Goal: Task Accomplishment & Management: Use online tool/utility

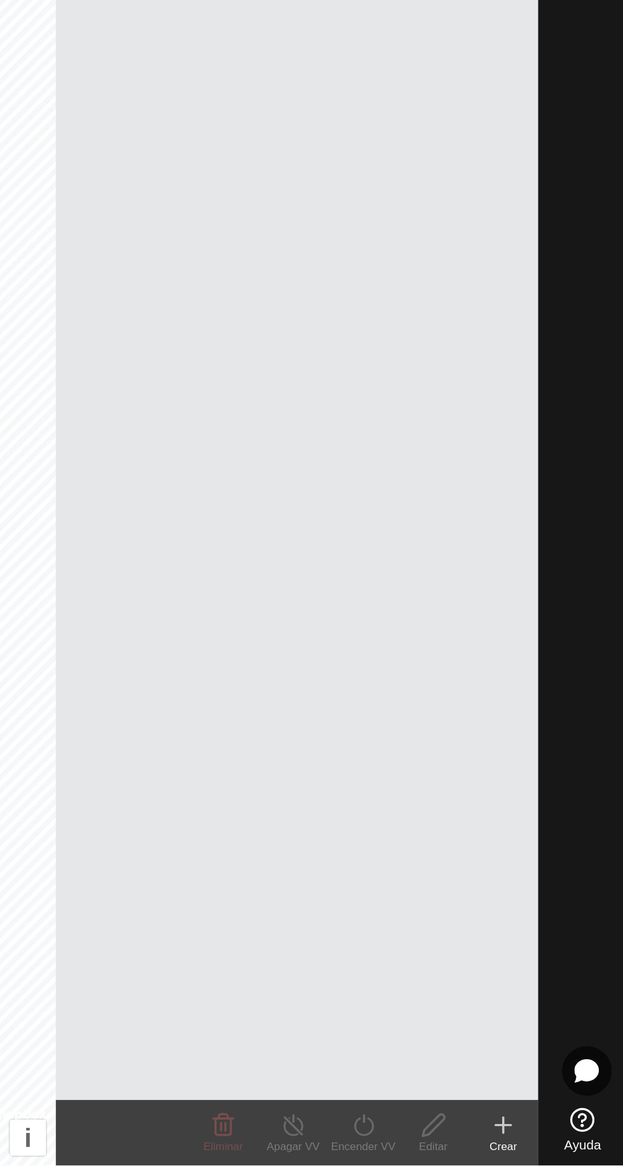
click at [472, 1152] on div "Encender VV" at bounding box center [470, 1155] width 41 height 10
click at [458, 1139] on turn-on-svg-icon at bounding box center [470, 1142] width 41 height 15
click at [477, 1151] on div "Encender VV" at bounding box center [470, 1155] width 41 height 10
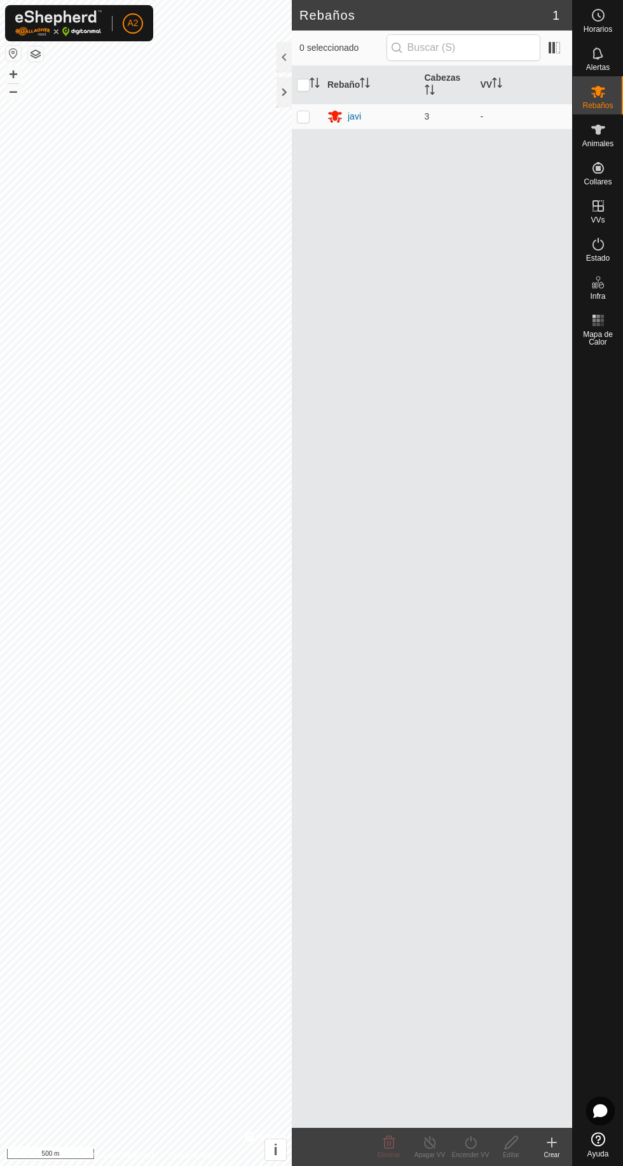
click at [304, 116] on p-checkbox at bounding box center [303, 116] width 13 height 10
checkbox input "true"
click at [475, 1137] on icon at bounding box center [471, 1142] width 16 height 15
click at [507, 1119] on link "Ahora" at bounding box center [514, 1114] width 126 height 25
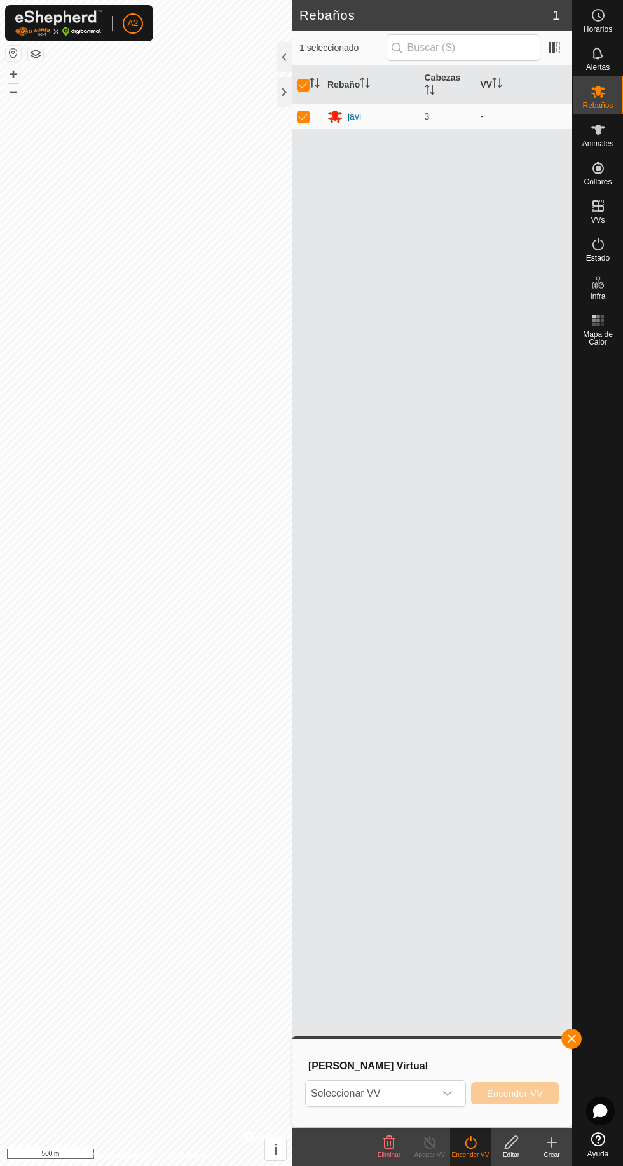
click at [435, 1093] on span "Seleccionar VV" at bounding box center [370, 1093] width 129 height 25
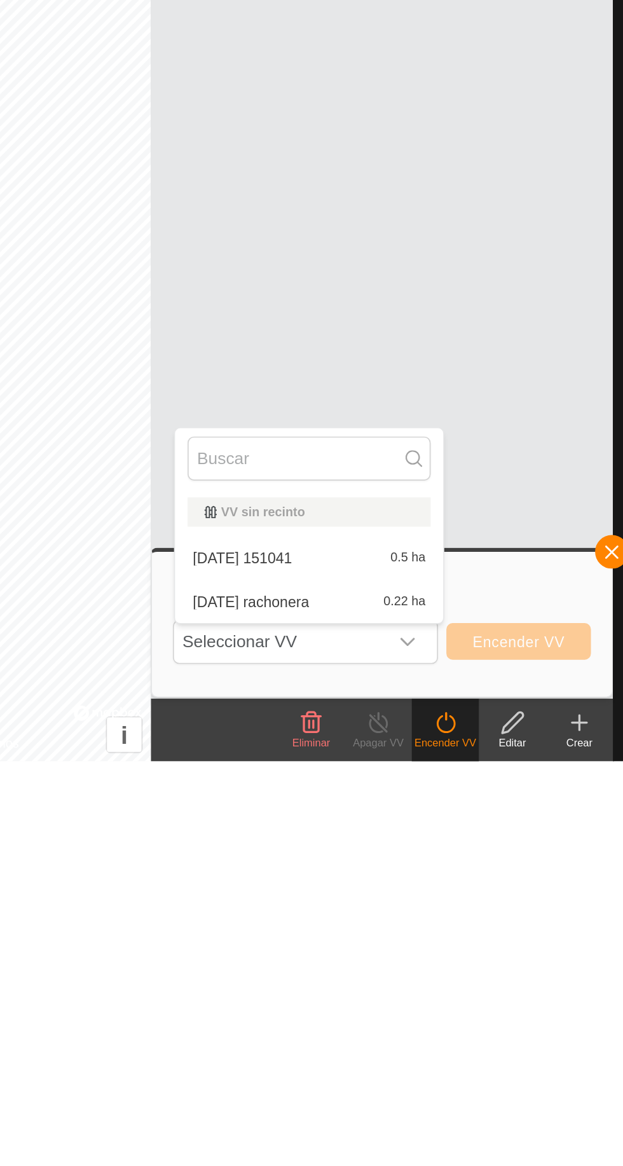
click at [436, 1041] on div "2025-08-11 151041 0.5 ha" at bounding box center [387, 1042] width 147 height 15
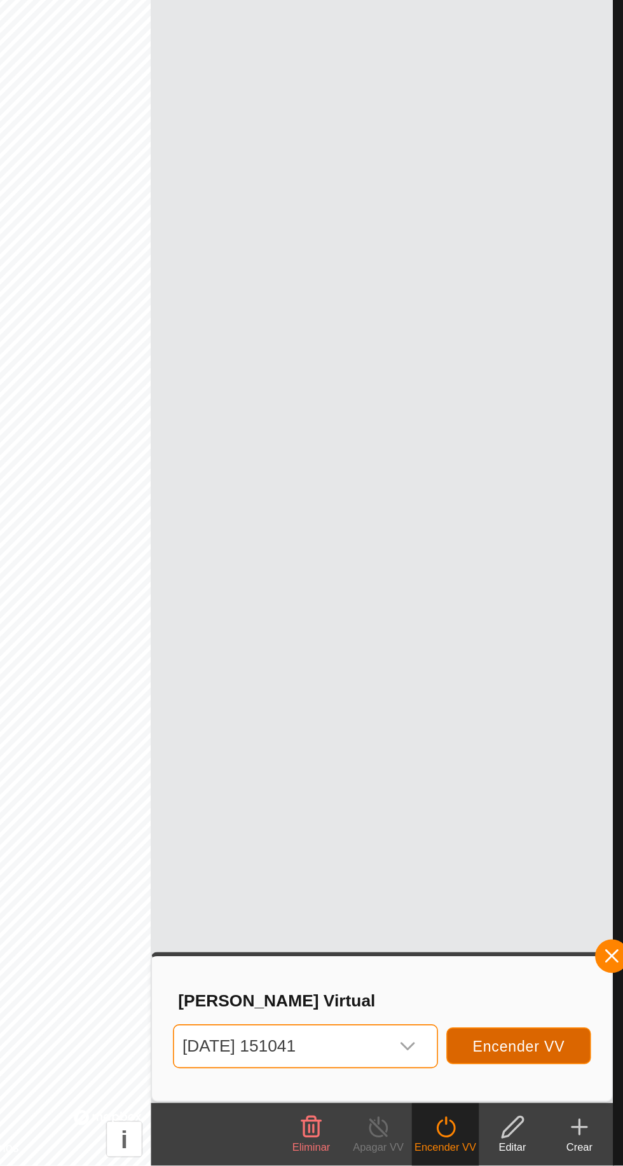
click at [537, 1097] on span "Encender VV" at bounding box center [515, 1093] width 56 height 10
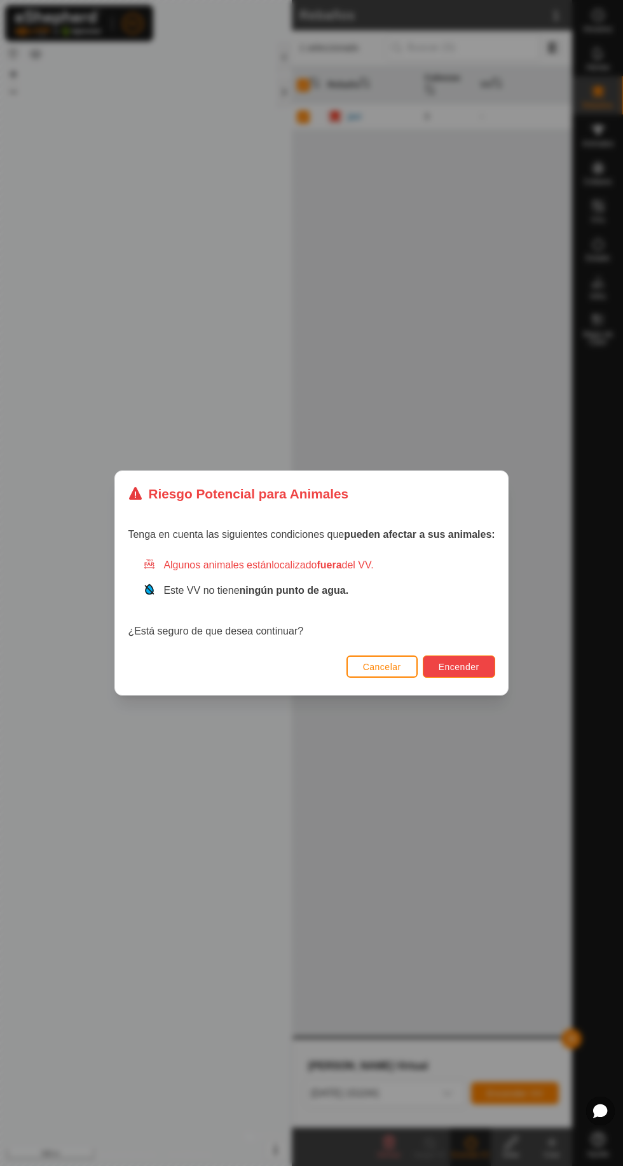
click at [474, 669] on span "Encender" at bounding box center [459, 667] width 41 height 10
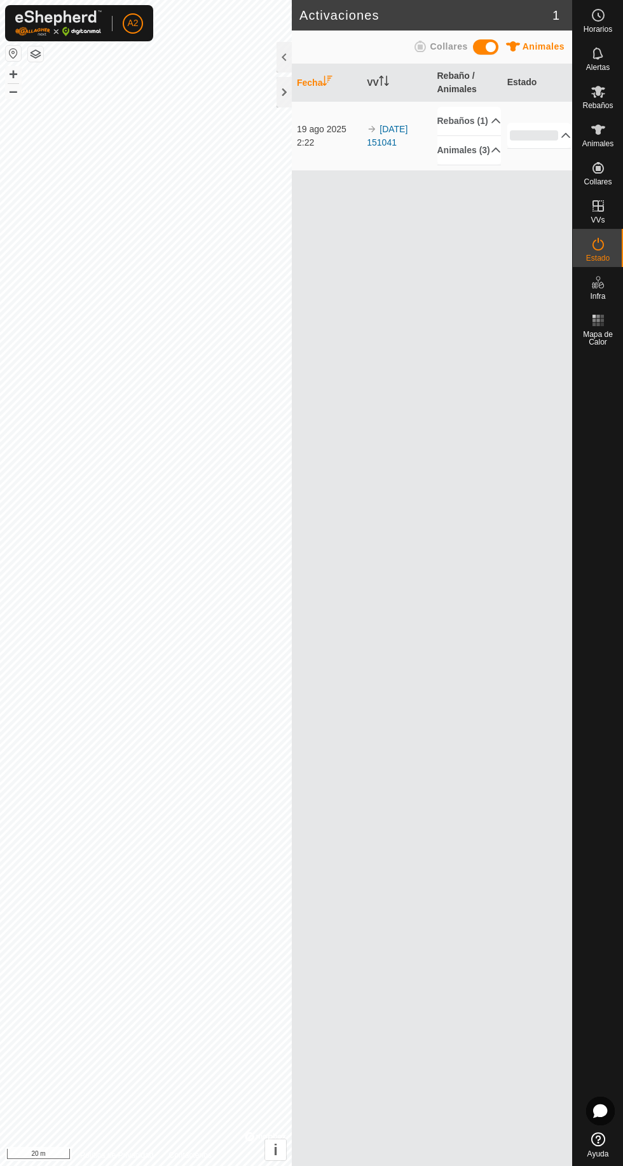
click at [596, 247] on icon at bounding box center [598, 243] width 15 height 15
click at [299, 86] on th "Fecha" at bounding box center [327, 83] width 70 height 38
click at [284, 58] on div at bounding box center [284, 57] width 15 height 31
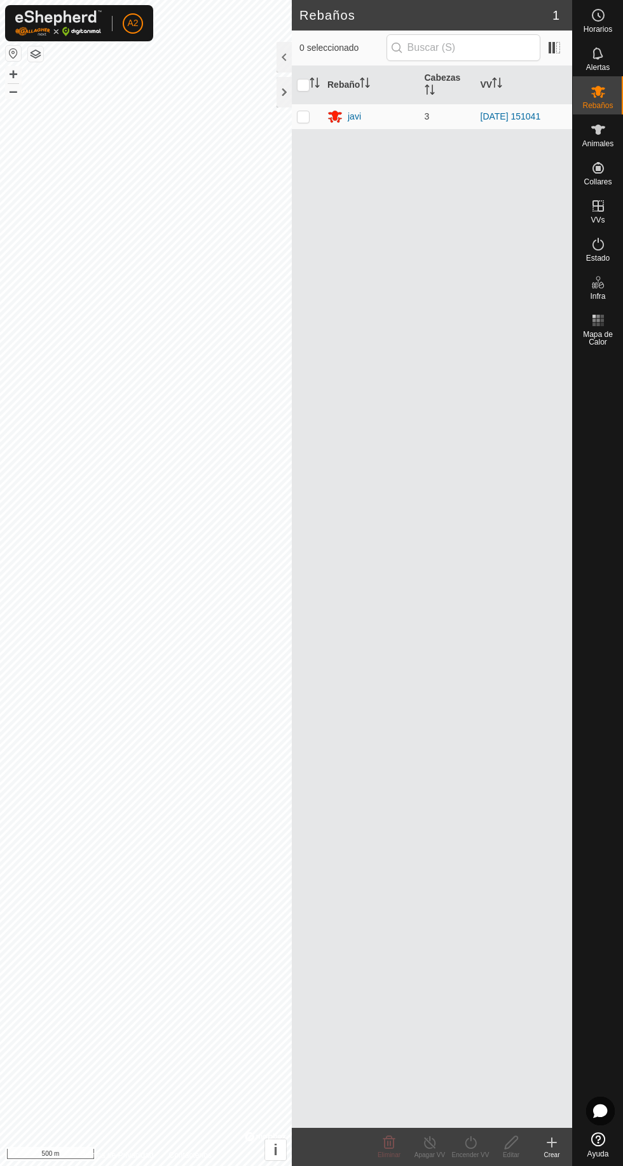
click at [303, 116] on p-checkbox at bounding box center [303, 116] width 13 height 10
checkbox input "true"
click at [432, 1154] on div "Apagar VV" at bounding box center [429, 1155] width 41 height 10
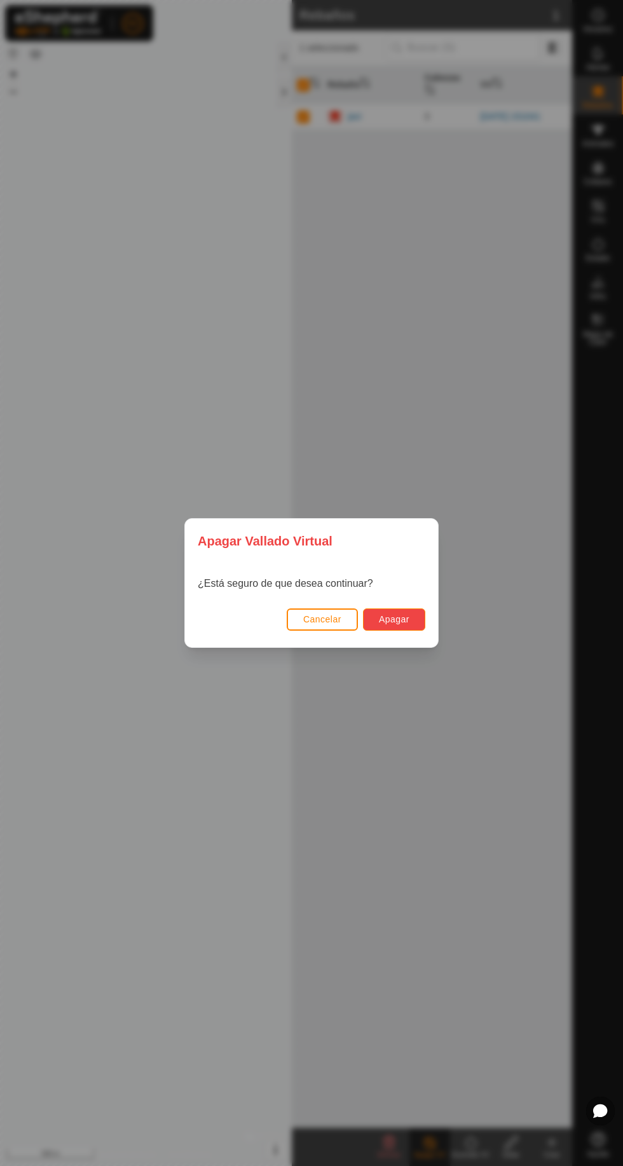
click at [408, 608] on button "Apagar" at bounding box center [394, 619] width 62 height 22
